Goal: Transaction & Acquisition: Purchase product/service

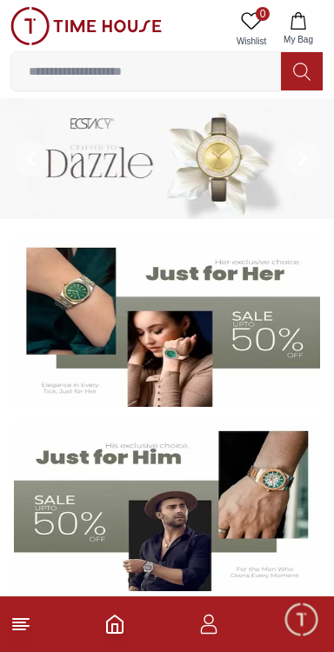
click at [309, 618] on span "Minimize live chat window" at bounding box center [301, 619] width 50 height 50
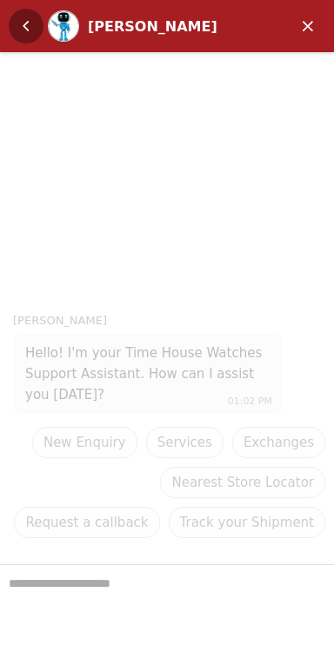
click at [14, 23] on em "Back" at bounding box center [26, 26] width 35 height 35
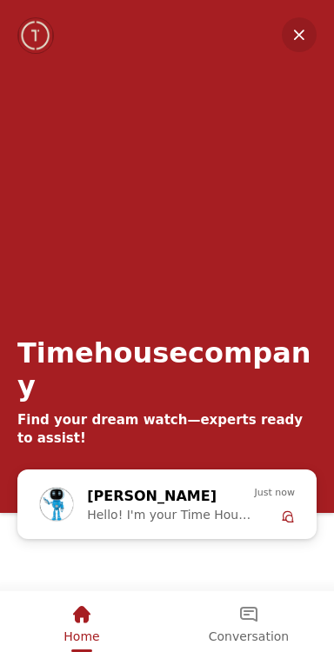
click at [300, 33] on em "Minimize" at bounding box center [299, 34] width 35 height 35
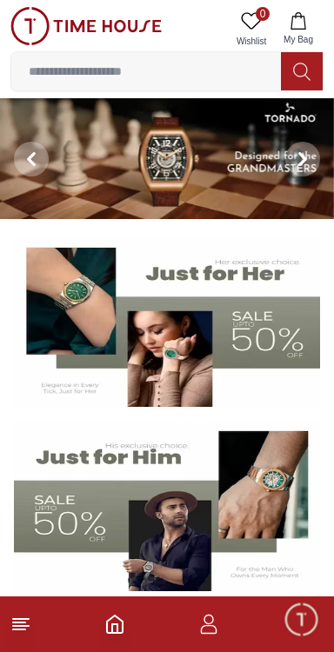
click at [201, 621] on icon "button" at bounding box center [208, 624] width 21 height 21
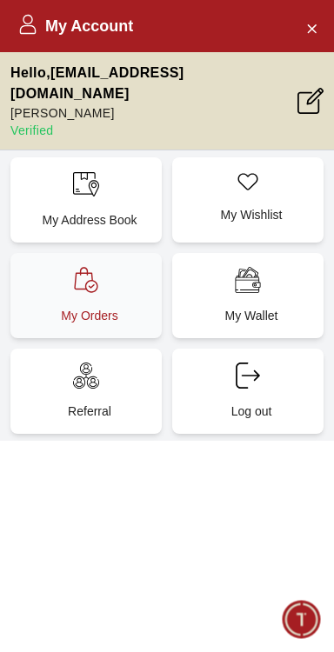
click at [69, 307] on p "My Orders" at bounding box center [89, 315] width 130 height 17
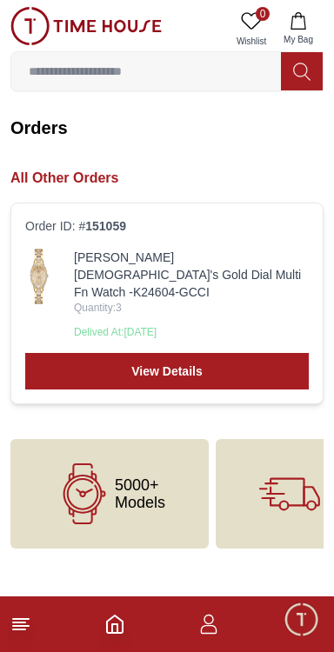
click at [108, 260] on link "[PERSON_NAME] [DEMOGRAPHIC_DATA]'s Gold Dial Multi Fn Watch -K24604-GCCI" at bounding box center [191, 275] width 235 height 52
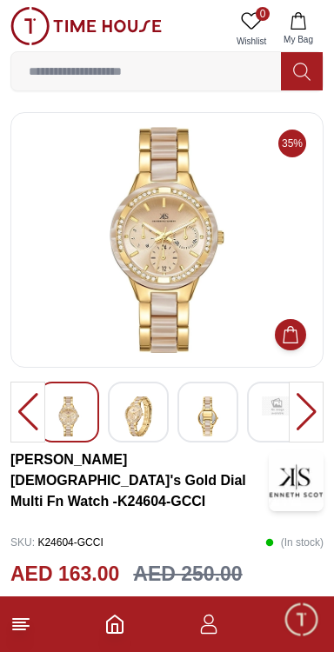
click at [313, 410] on div at bounding box center [306, 412] width 35 height 61
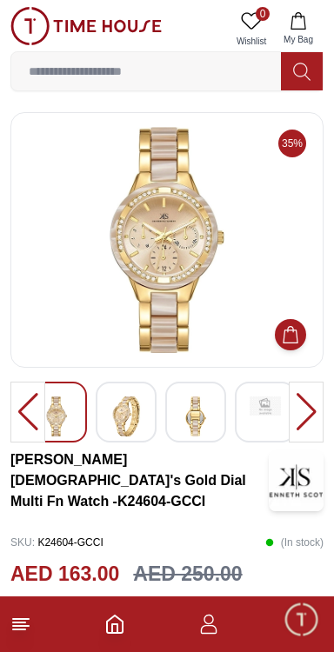
click at [318, 410] on div at bounding box center [306, 412] width 35 height 61
